Goal: Information Seeking & Learning: Learn about a topic

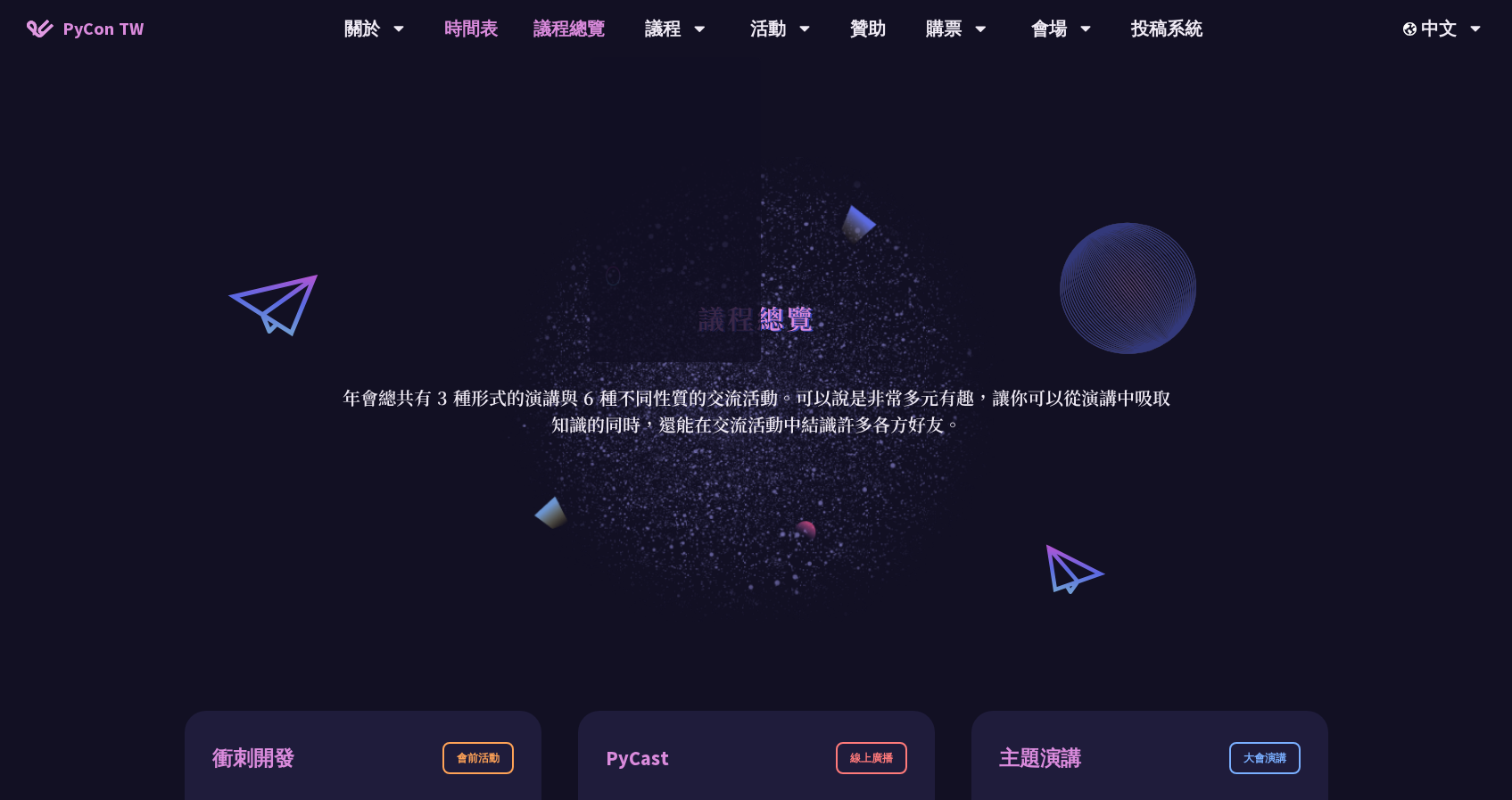
click at [481, 34] on link "時間表" at bounding box center [471, 28] width 89 height 57
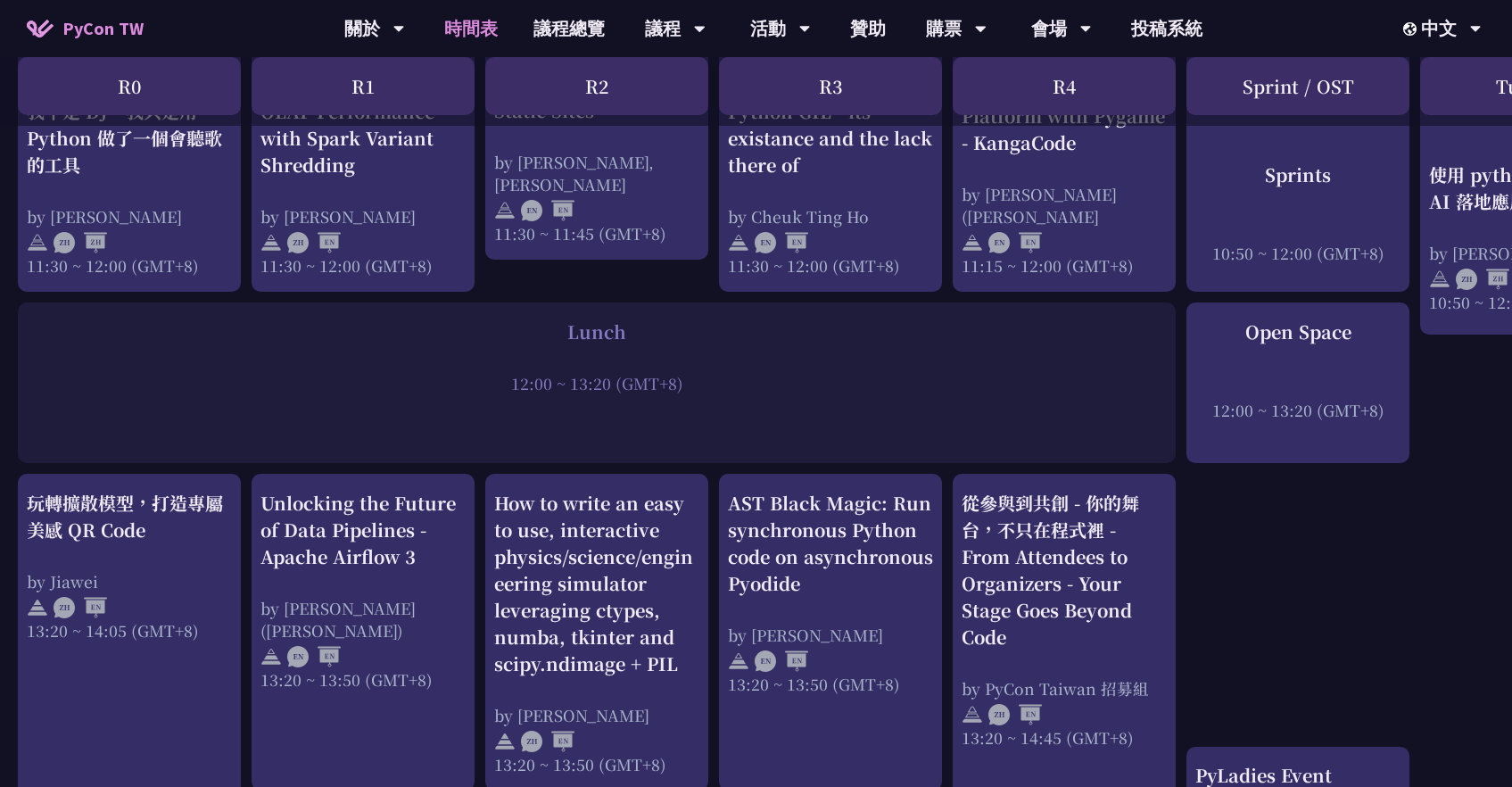
scroll to position [1168, 0]
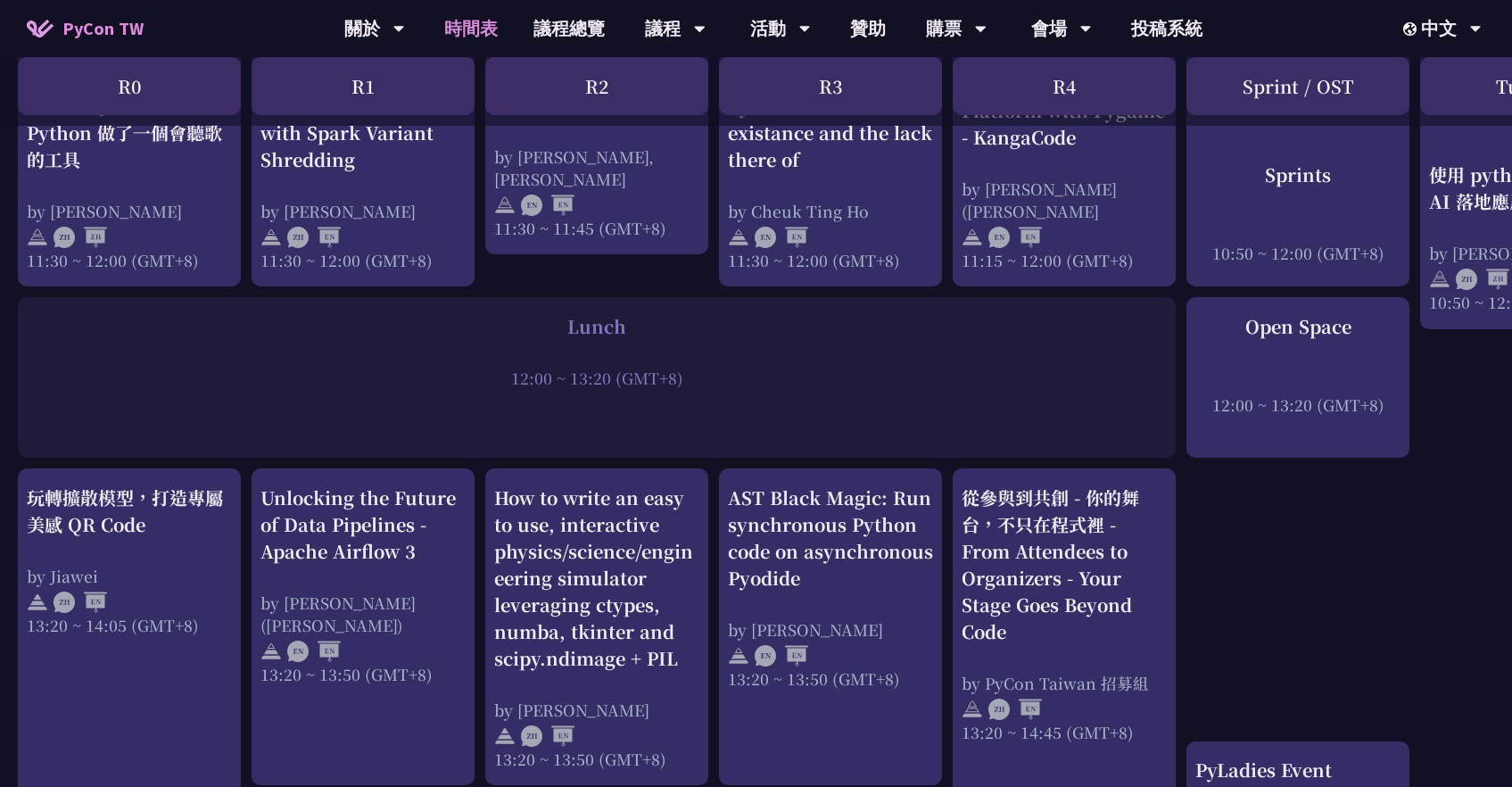
click at [452, 430] on div "Lunch 12:00 ~ 13:20 (GMT+8)" at bounding box center [597, 377] width 1158 height 160
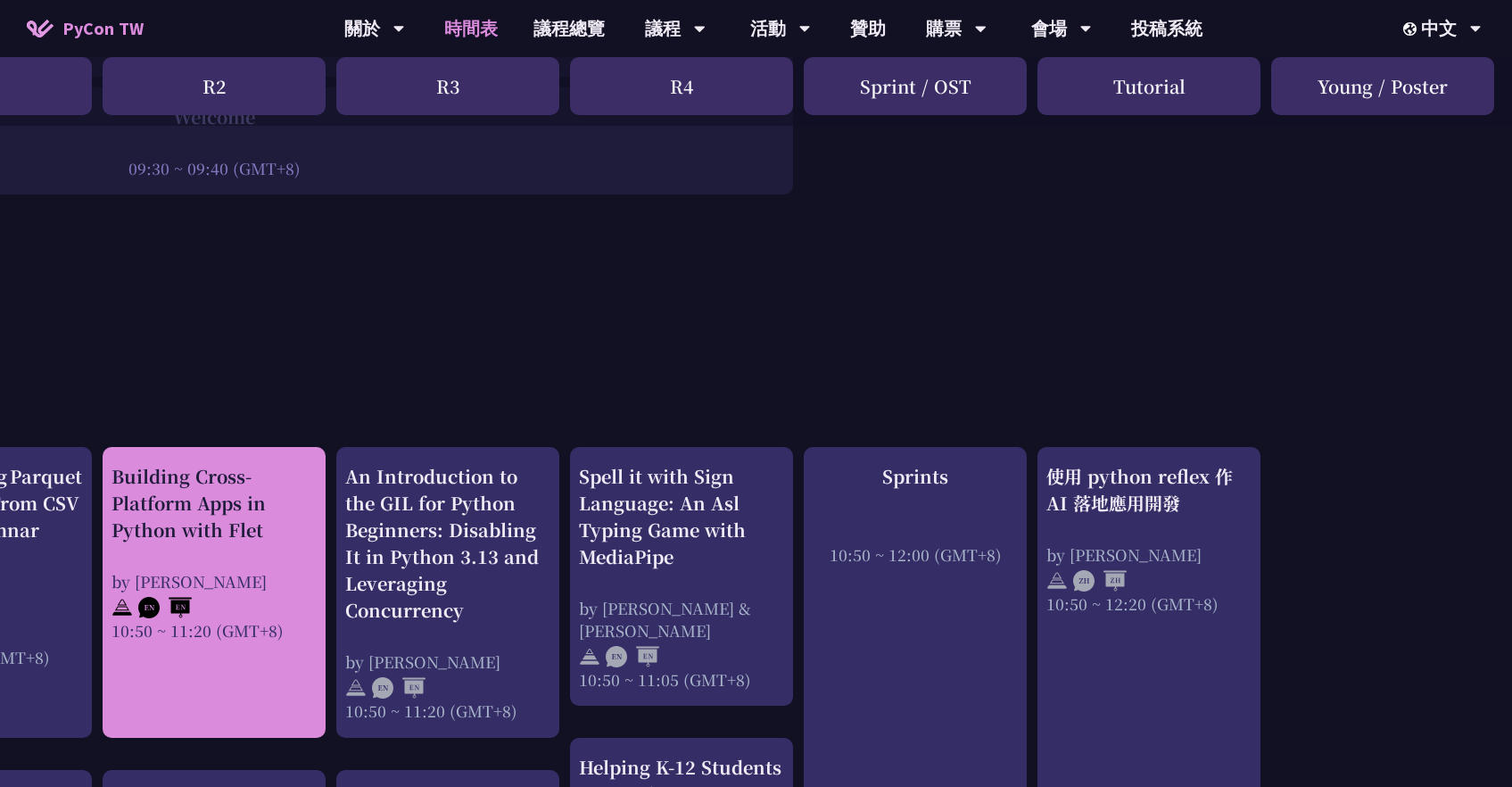
scroll to position [394, 0]
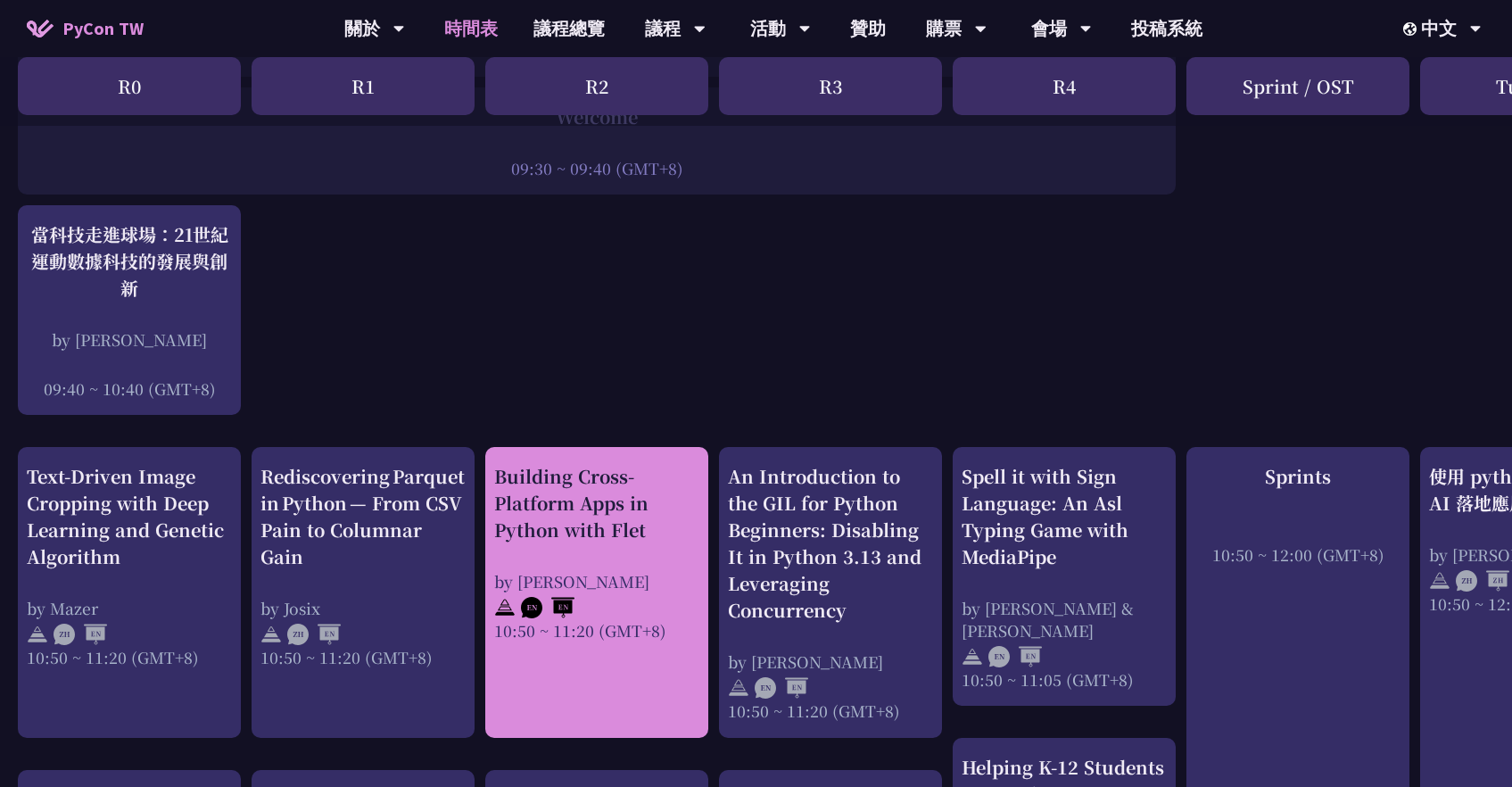
click at [626, 495] on div "Building Cross-Platform Apps in Python with Flet" at bounding box center [597, 502] width 205 height 81
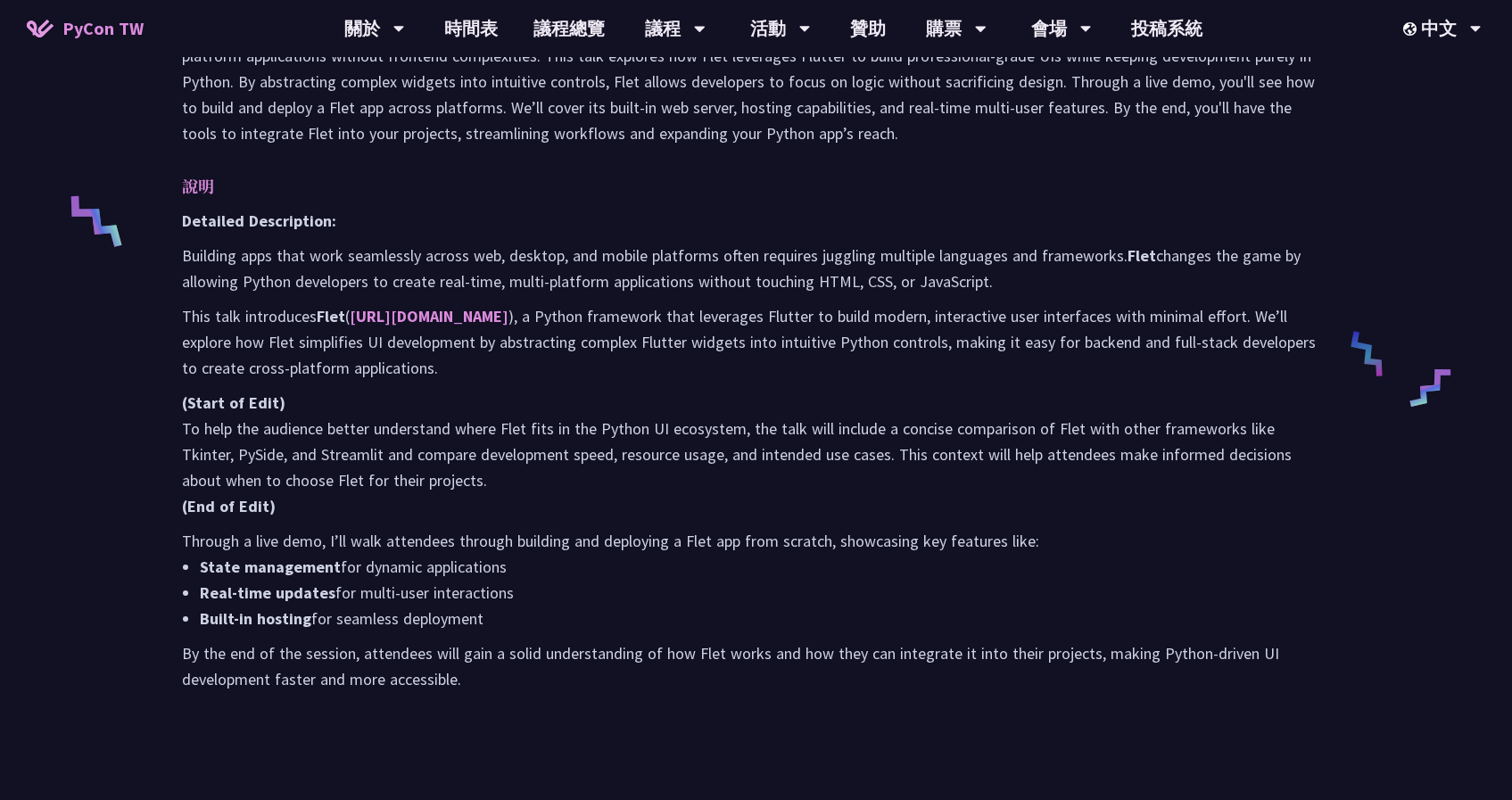
scroll to position [690, 0]
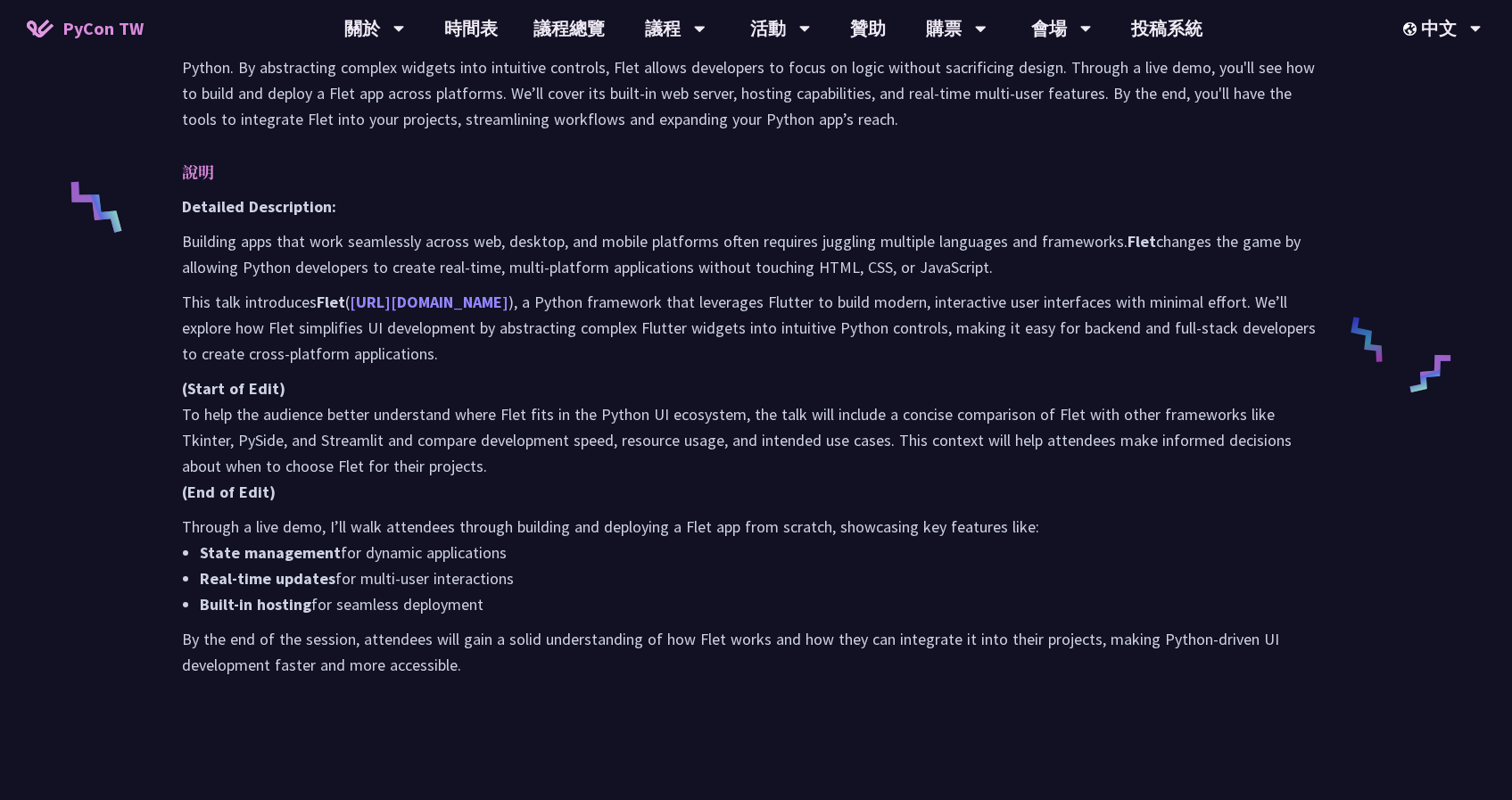
click at [393, 298] on link "[URL][DOMAIN_NAME]" at bounding box center [429, 301] width 158 height 20
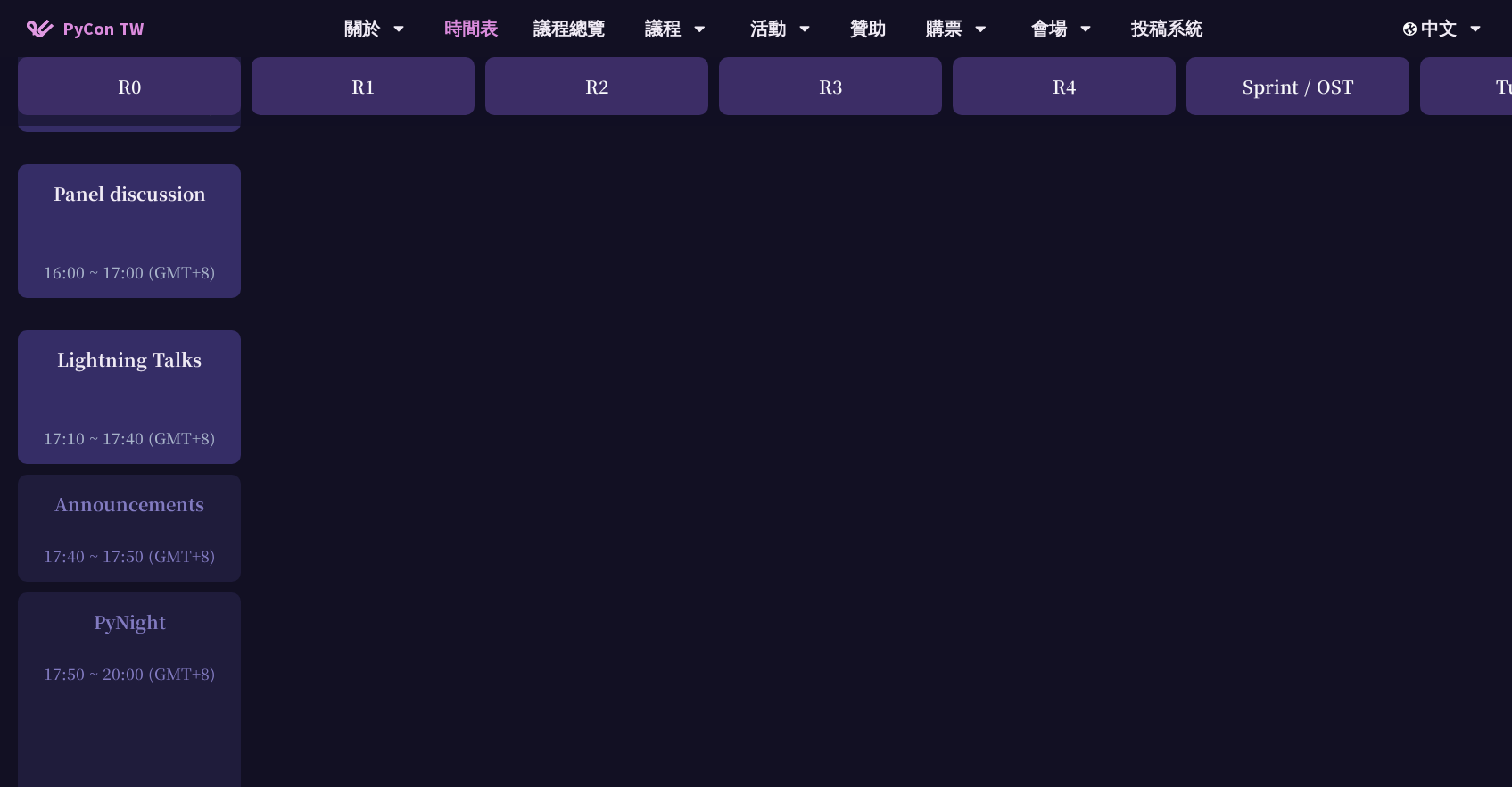
scroll to position [2224, 0]
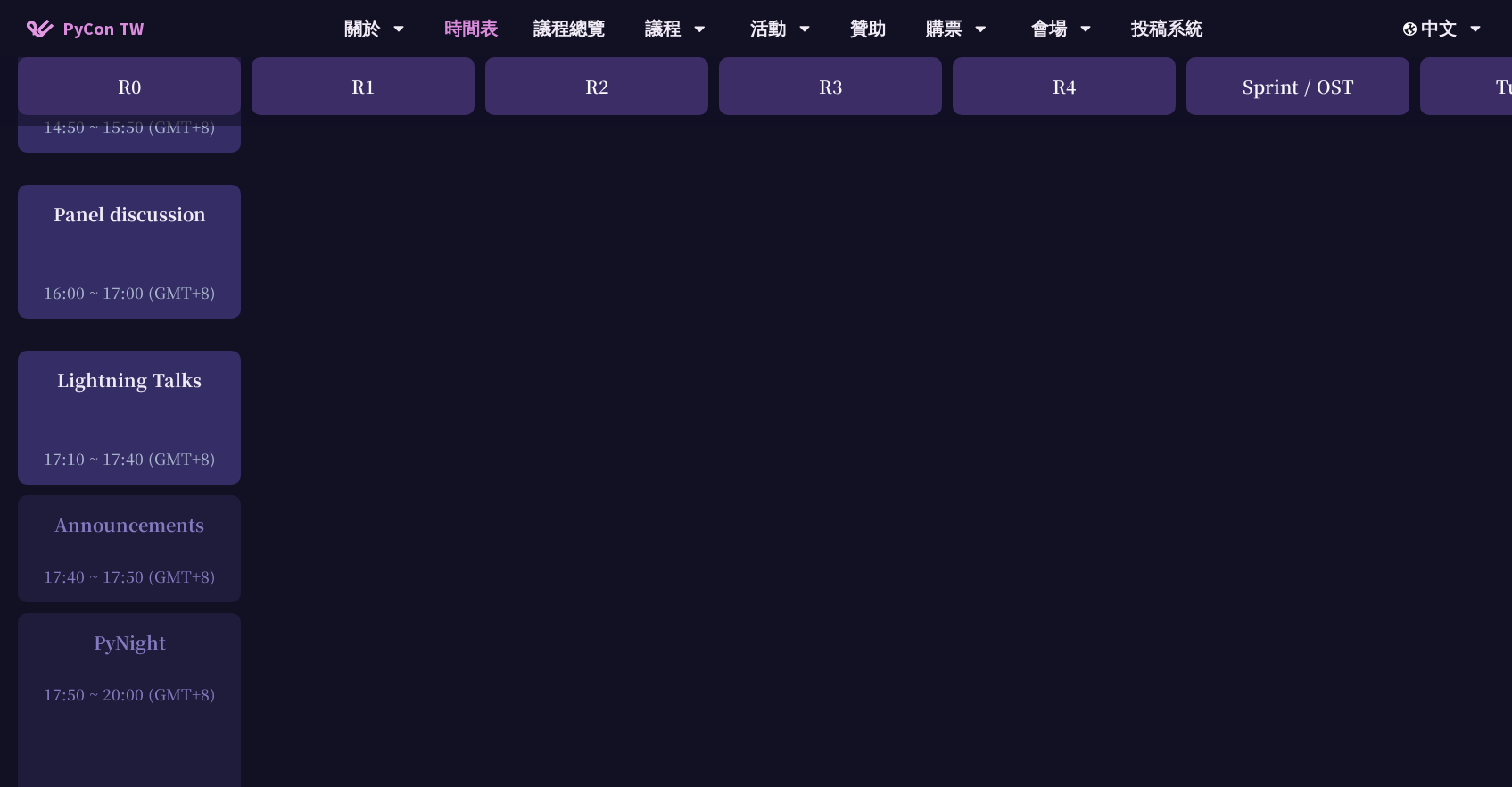
click at [130, 682] on div at bounding box center [129, 669] width 205 height 27
click at [138, 656] on div "PyNight" at bounding box center [129, 642] width 205 height 27
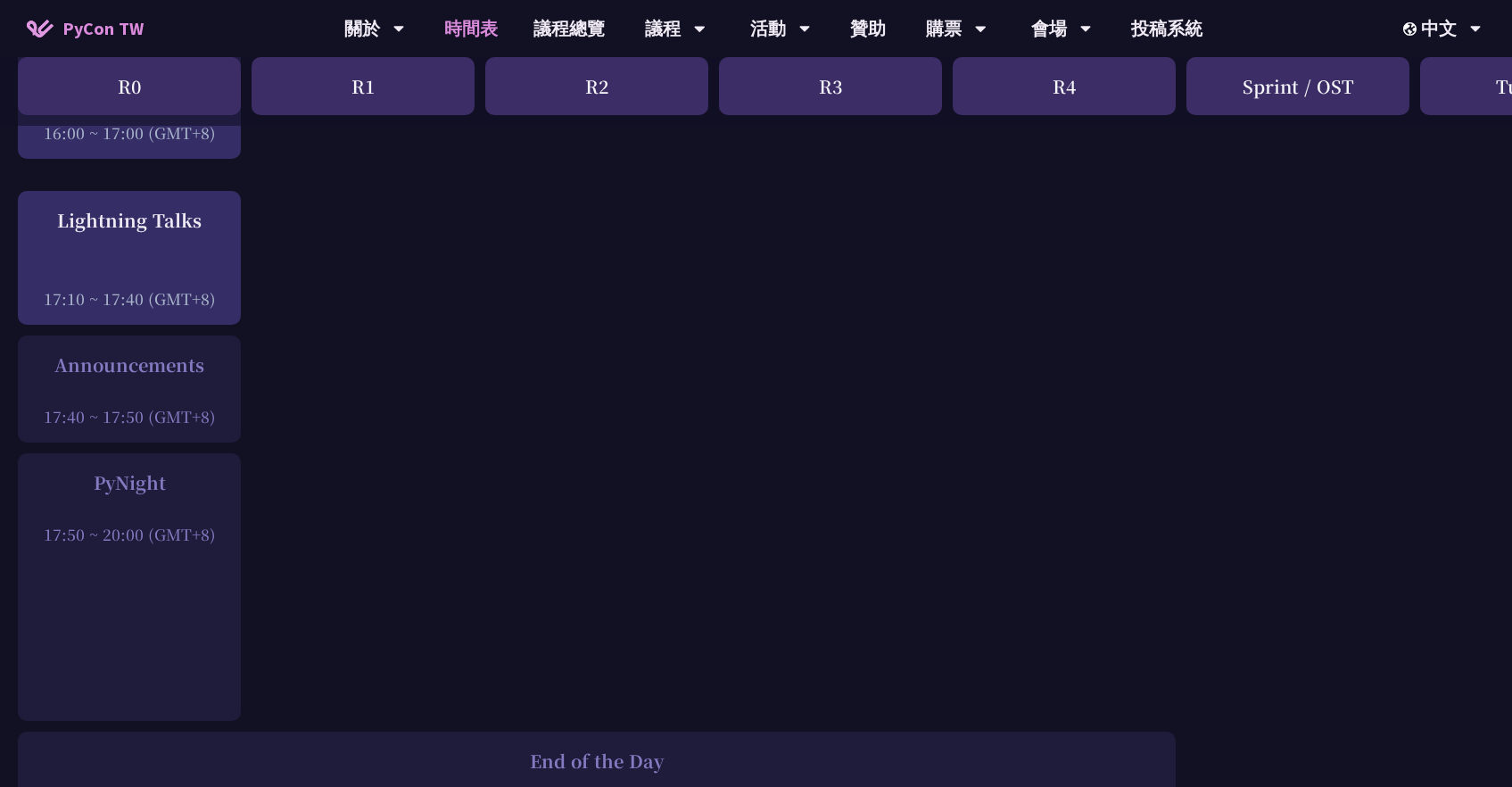
click at [172, 405] on div at bounding box center [129, 392] width 205 height 27
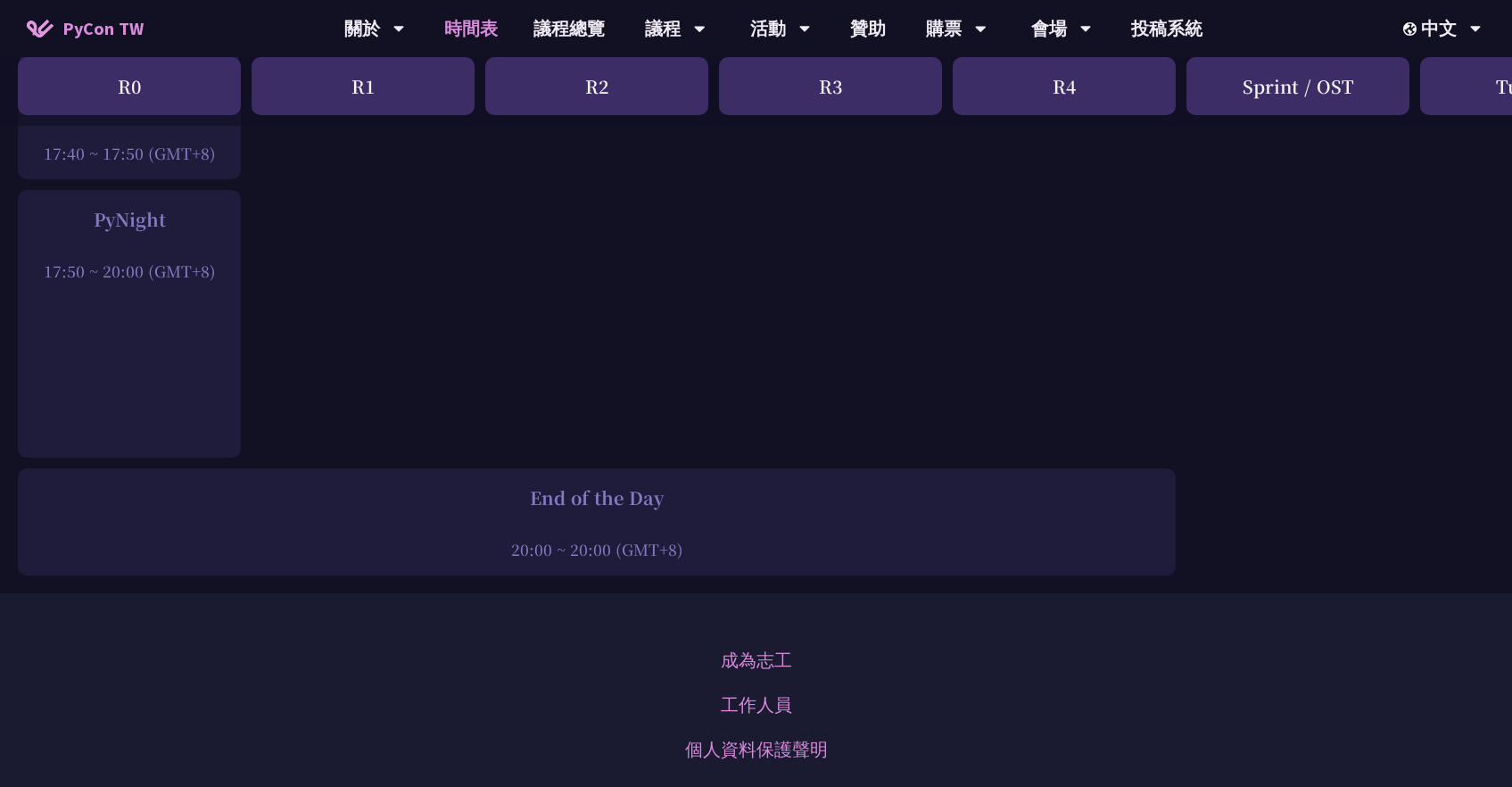
scroll to position [3045, 0]
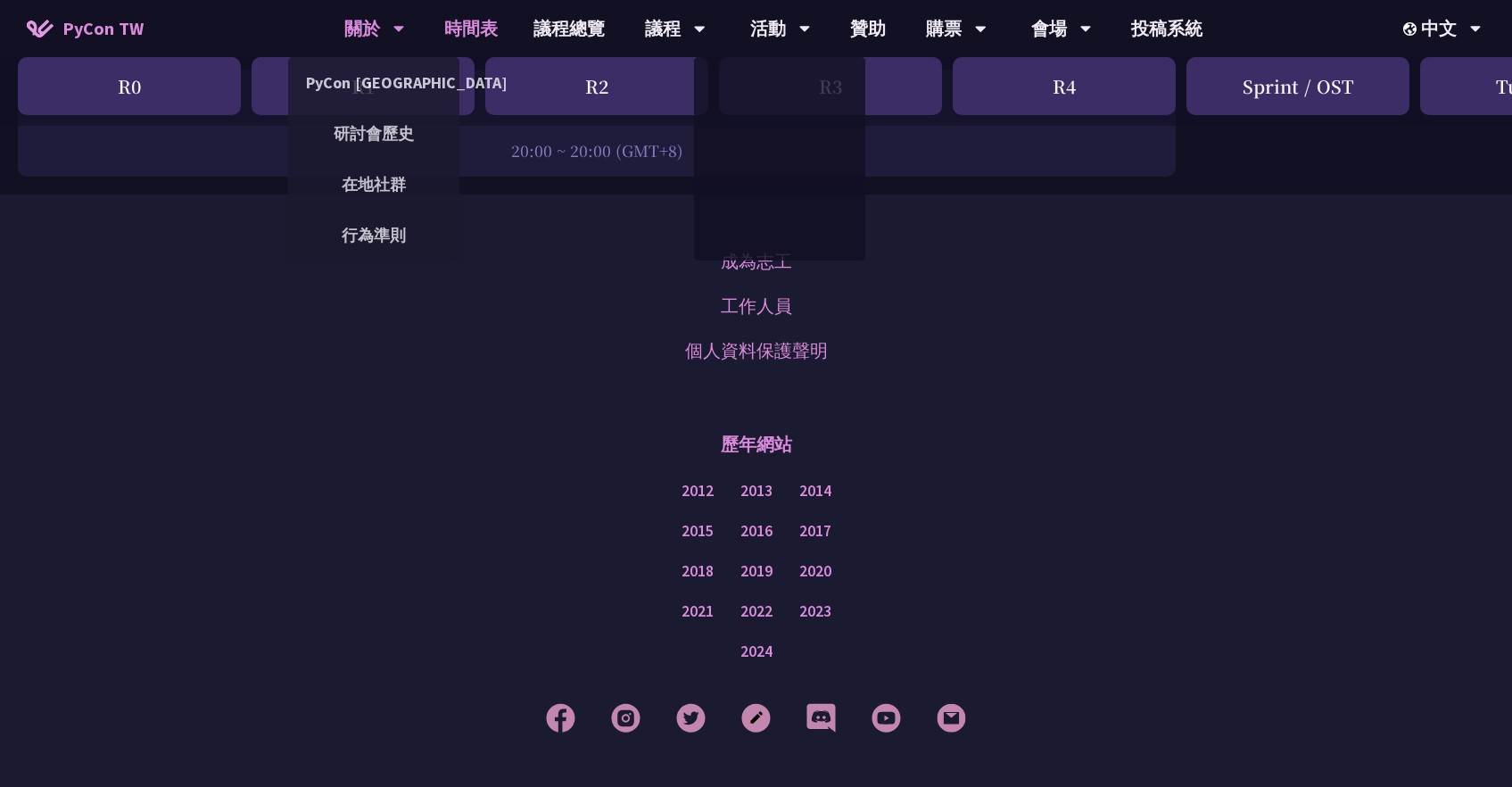
click at [393, 38] on div "關於" at bounding box center [374, 28] width 60 height 57
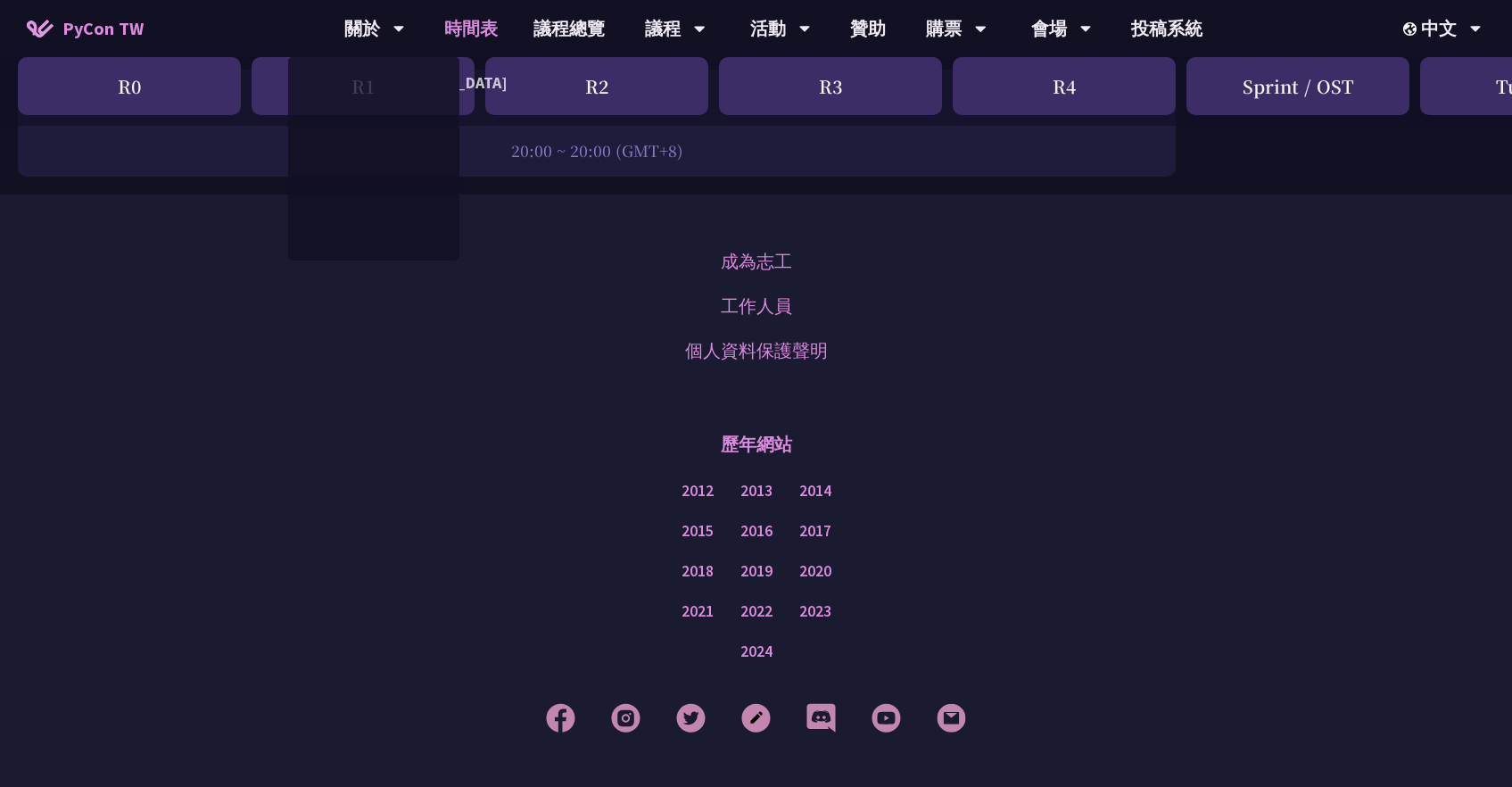
click at [141, 39] on span "PyCon TW" at bounding box center [103, 29] width 82 height 27
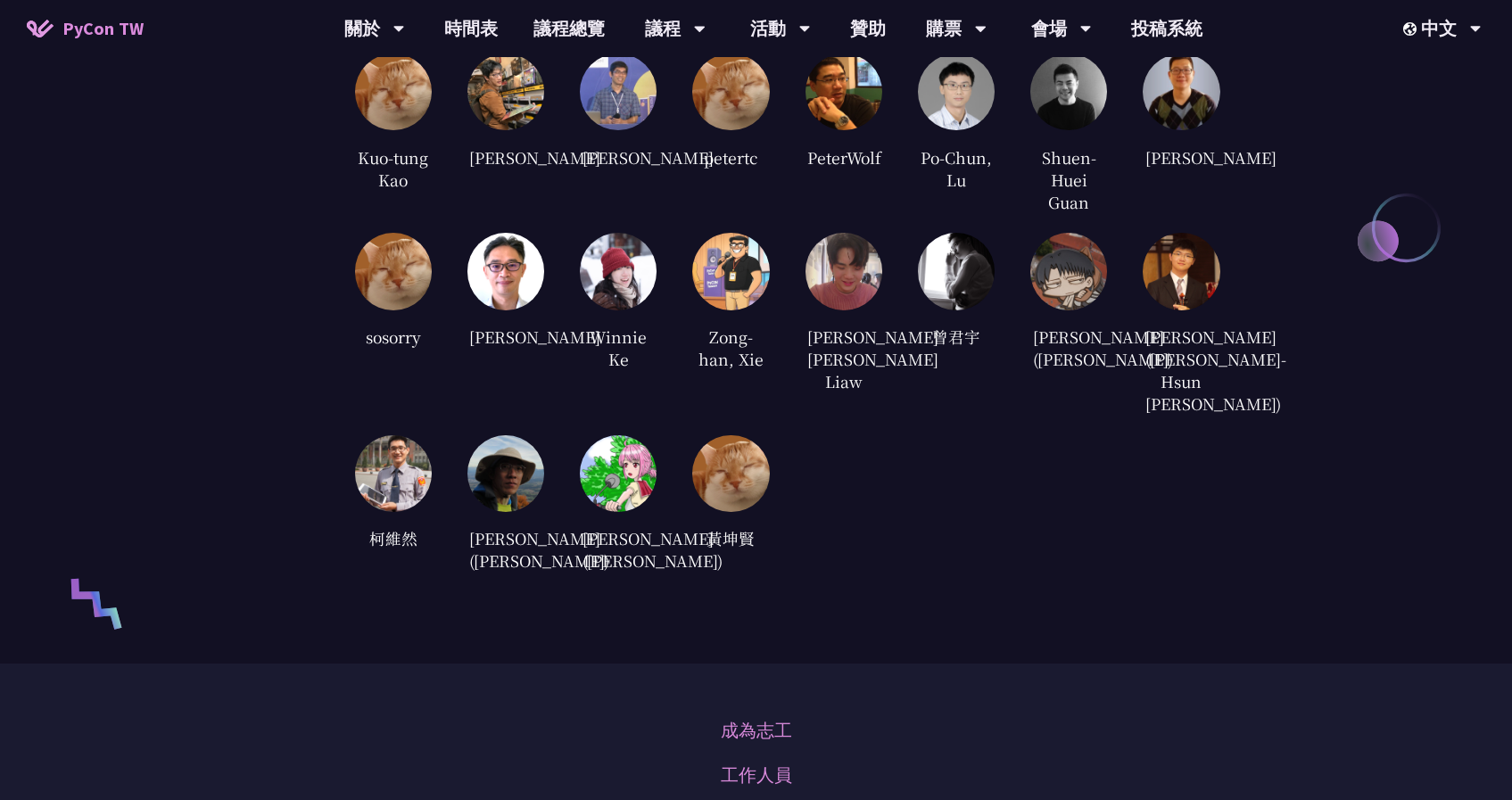
scroll to position [4987, 0]
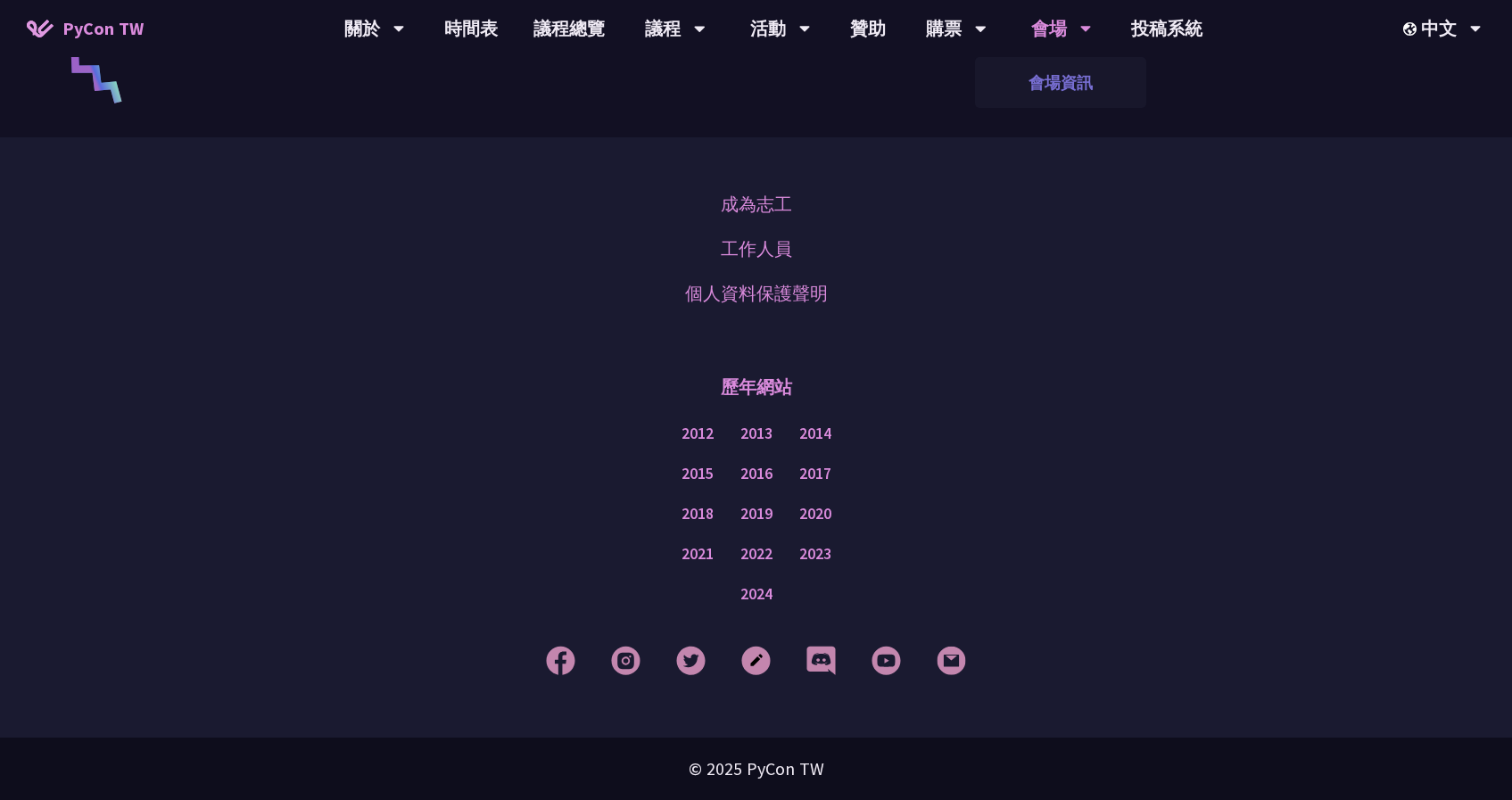
click at [1051, 71] on link "會場資訊" at bounding box center [1060, 82] width 171 height 42
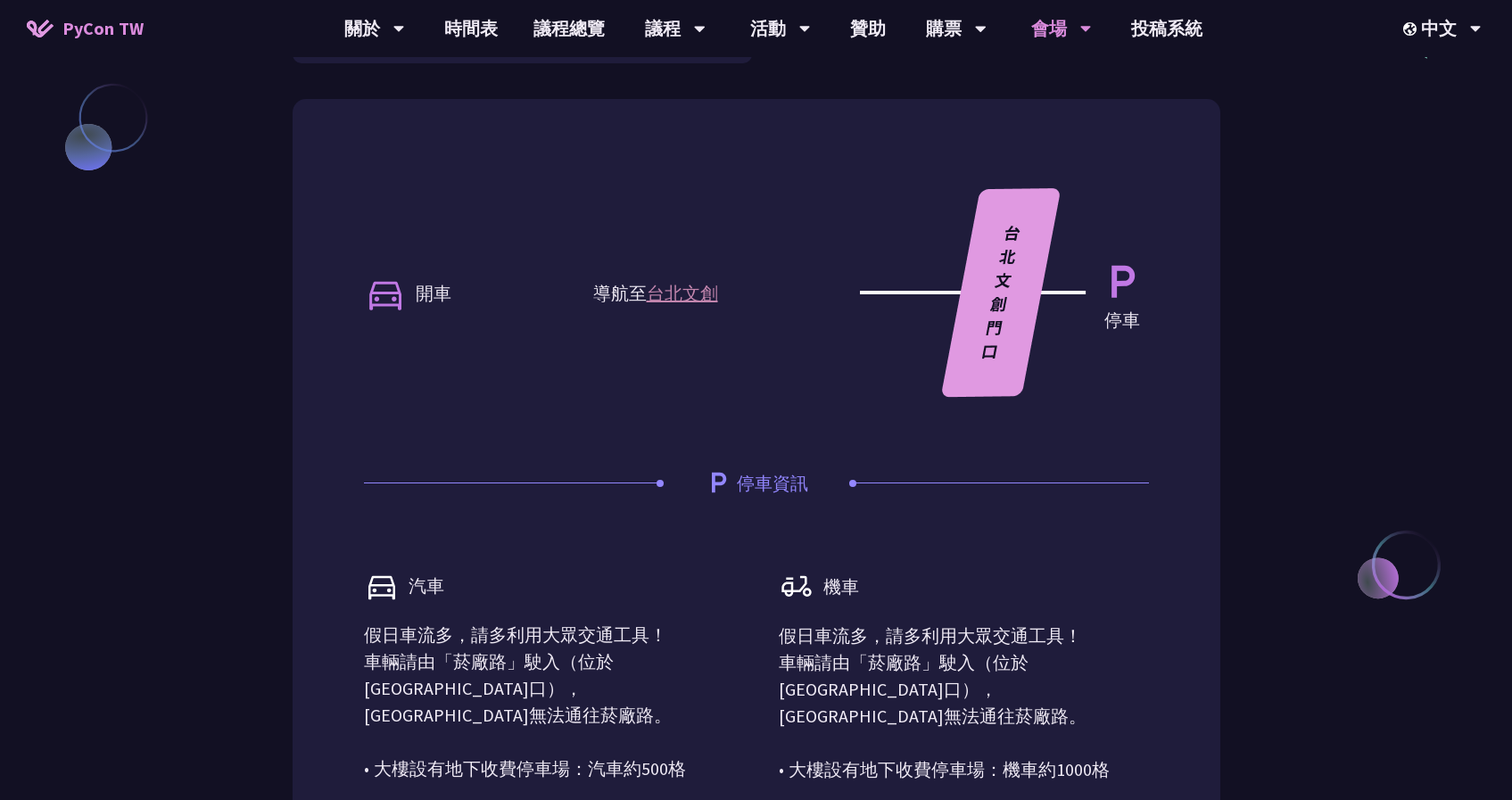
scroll to position [1414, 0]
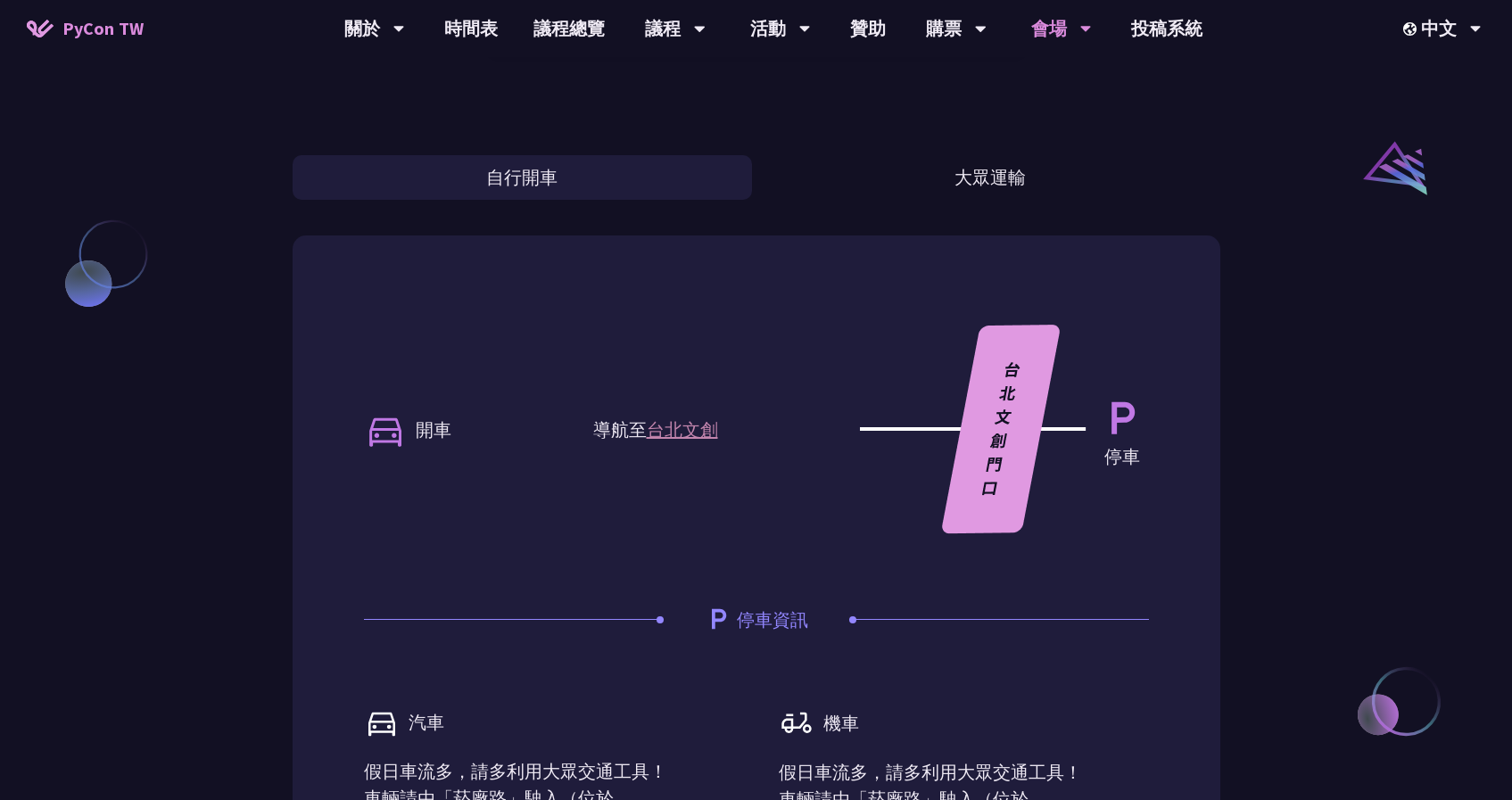
click at [1006, 169] on button "大眾運輸" at bounding box center [990, 178] width 460 height 45
